Goal: Information Seeking & Learning: Learn about a topic

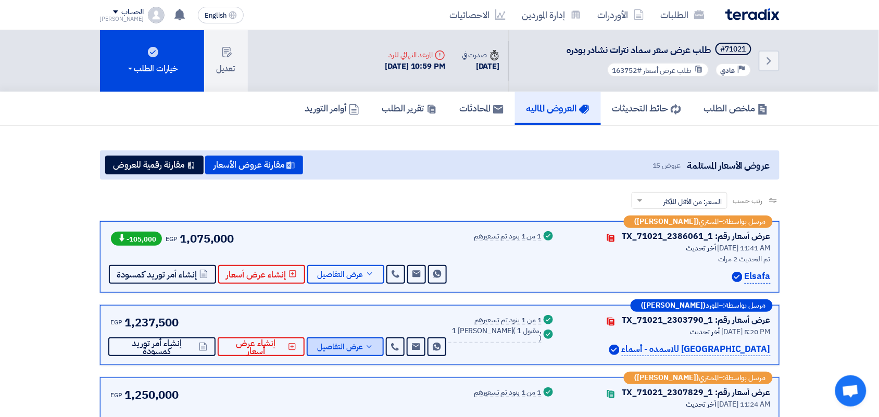
click at [359, 335] on div "EGP 1,237,500 Send Message Send Message" at bounding box center [278, 335] width 339 height 43
click at [358, 343] on span "عرض التفاصيل" at bounding box center [340, 347] width 46 height 8
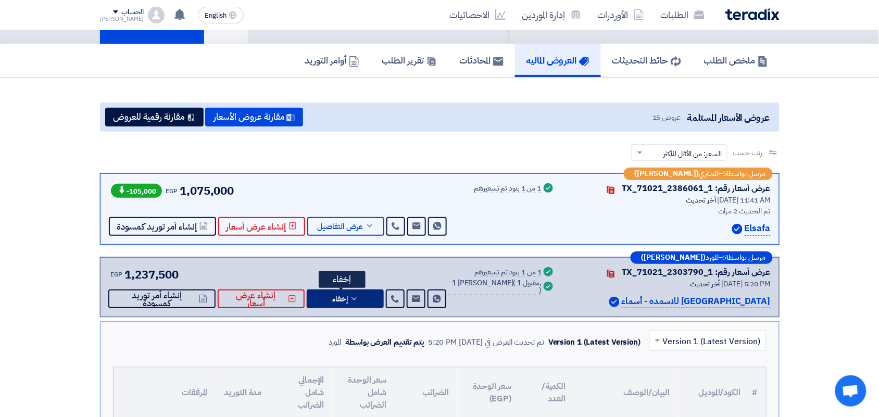
scroll to position [130, 0]
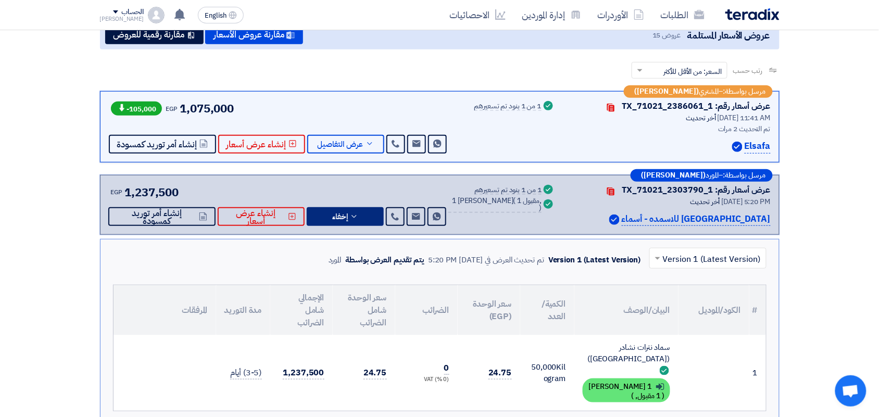
click at [332, 225] on div "مرسل بواسطة: – المورد ([PERSON_NAME]) عرض أسعار رقم: TX_71021_2303790_1 Contact…" at bounding box center [439, 205] width 679 height 60
click at [332, 220] on span "إخفاء" at bounding box center [340, 217] width 16 height 8
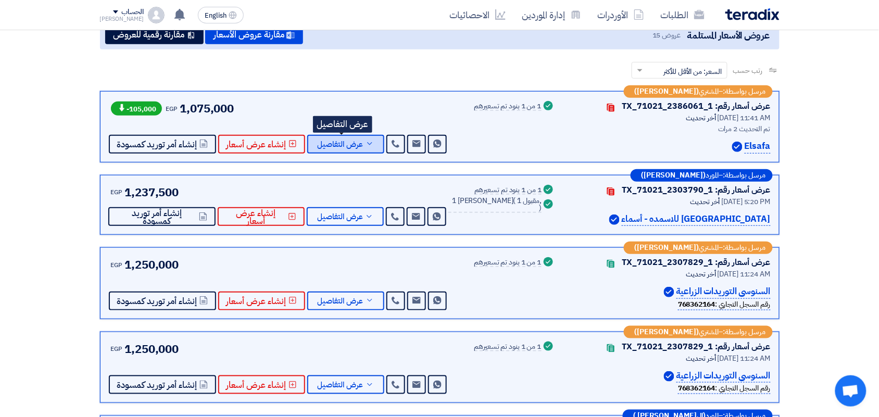
click at [352, 141] on span "عرض التفاصيل" at bounding box center [341, 145] width 46 height 8
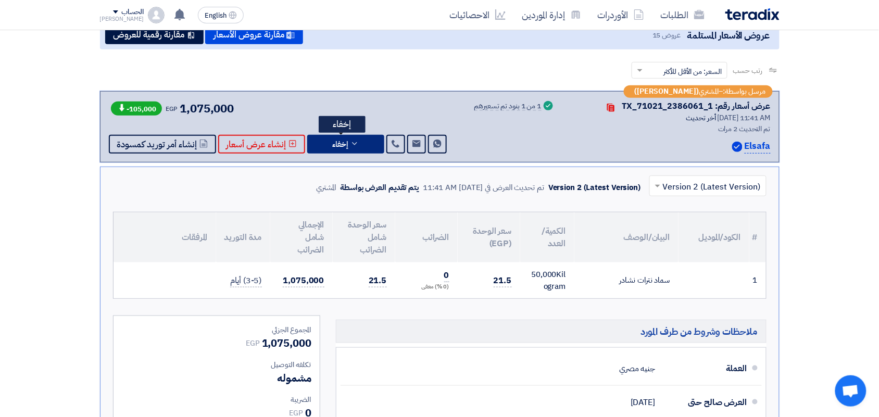
click at [352, 137] on button "إخفاء" at bounding box center [345, 144] width 77 height 19
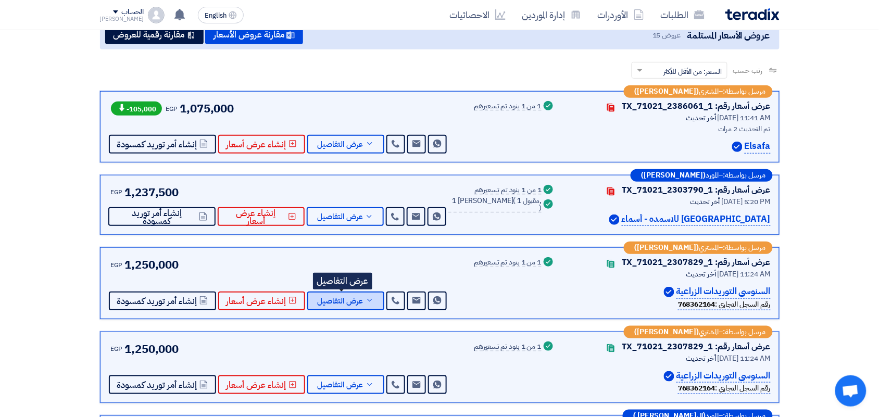
click at [334, 308] on button "عرض التفاصيل" at bounding box center [345, 301] width 77 height 19
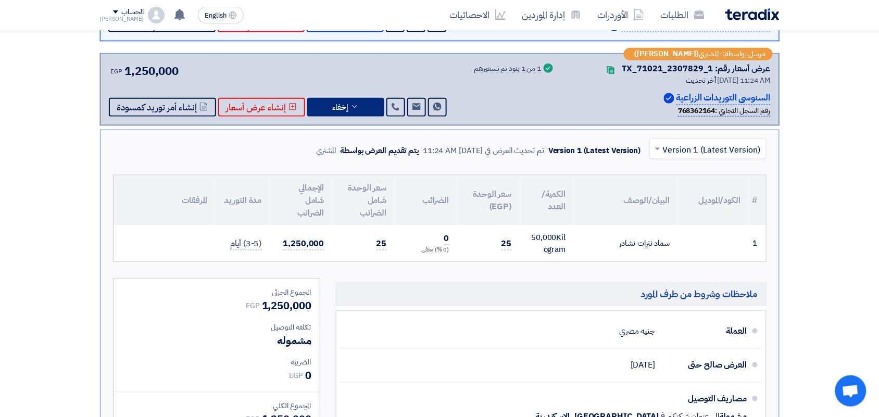
scroll to position [325, 0]
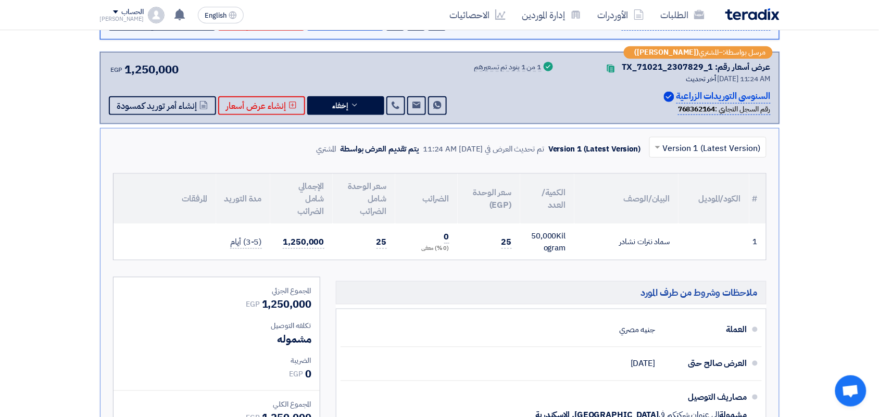
click at [349, 116] on div "مرسل بواسطة: – المشتري ([PERSON_NAME]) عرض أسعار رقم: TX_71021_2307829_1 Contac…" at bounding box center [439, 88] width 679 height 72
click at [350, 107] on icon at bounding box center [354, 105] width 8 height 8
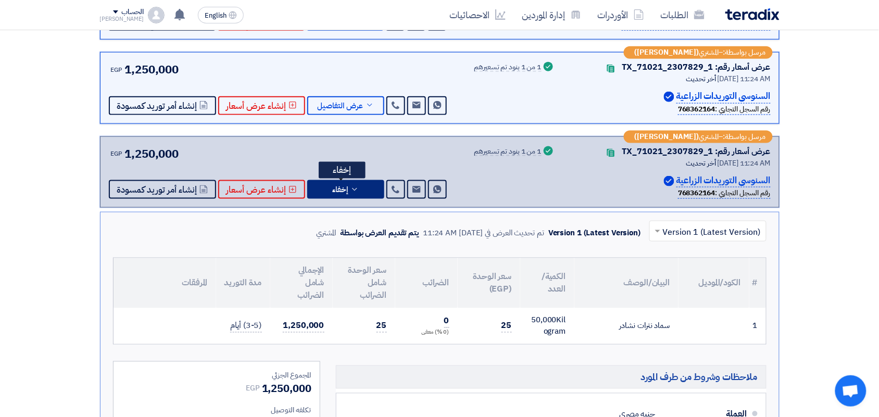
click at [338, 187] on span "إخفاء" at bounding box center [341, 190] width 16 height 8
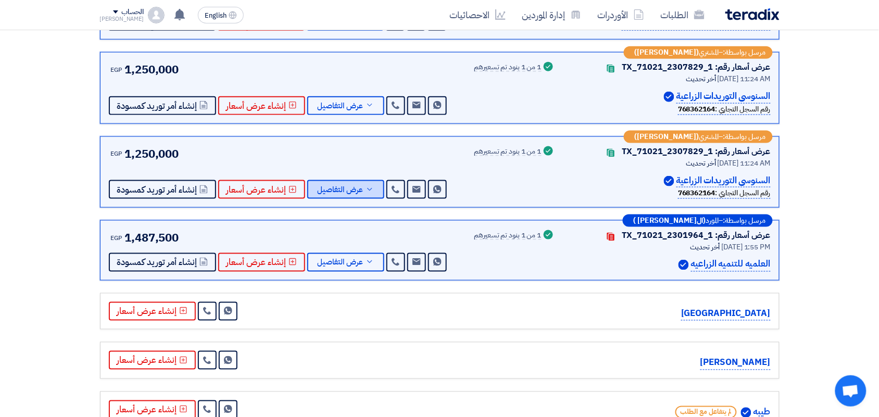
scroll to position [455, 0]
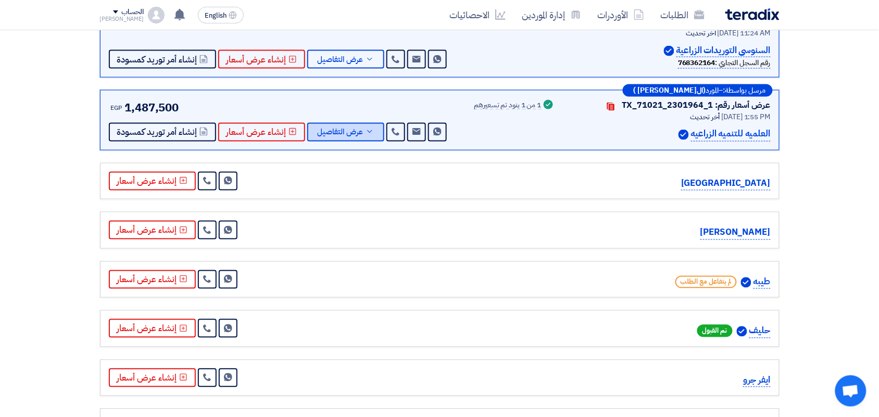
click at [352, 130] on span "عرض التفاصيل" at bounding box center [341, 133] width 46 height 8
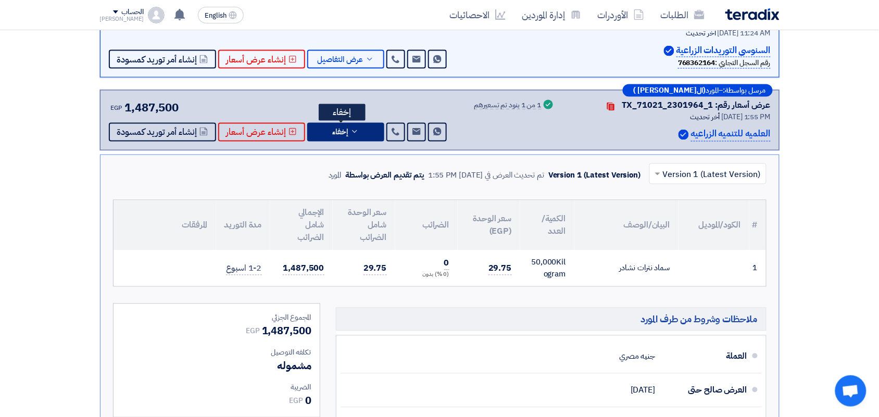
click at [352, 130] on icon at bounding box center [354, 132] width 8 height 8
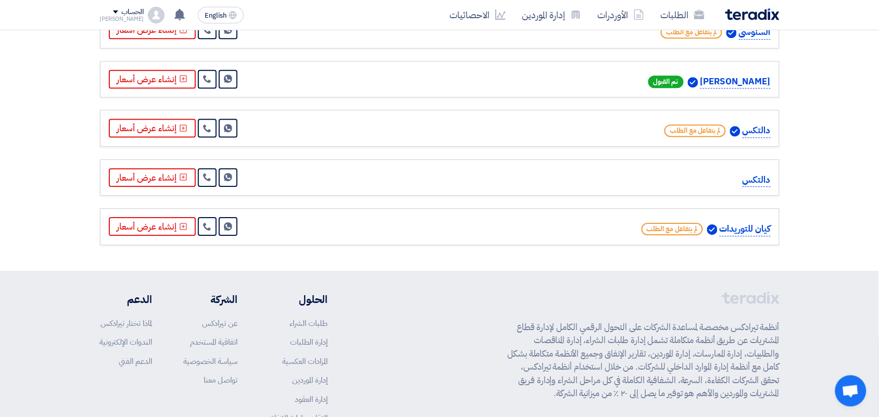
scroll to position [948, 0]
